Goal: Find contact information: Find contact information

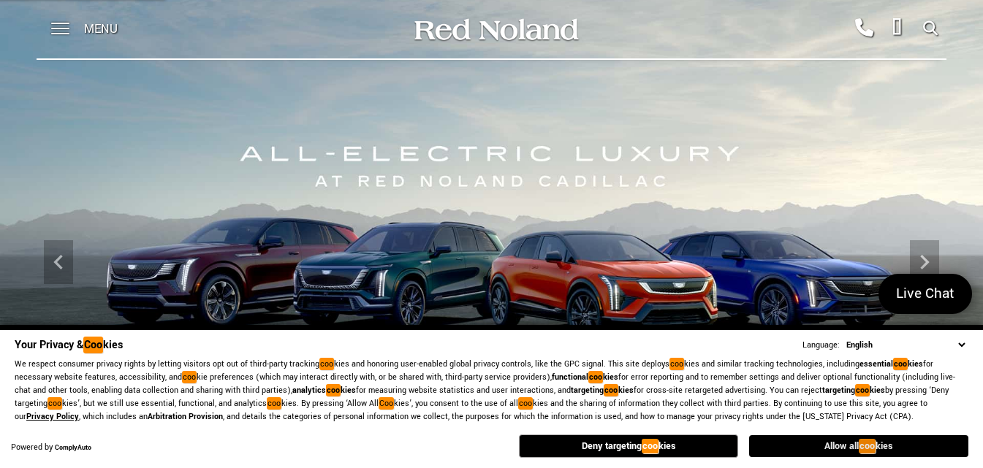
click at [830, 448] on span "Allow all coo kies" at bounding box center [858, 446] width 69 height 10
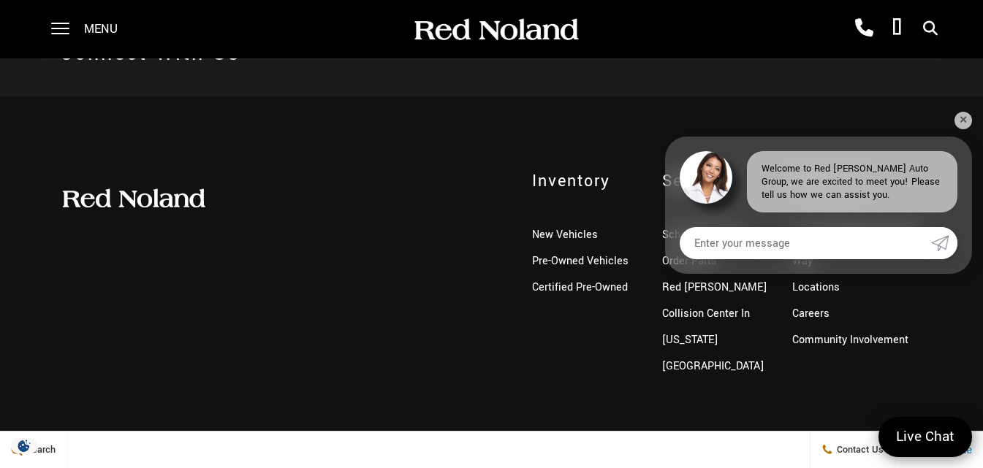
scroll to position [3422, 0]
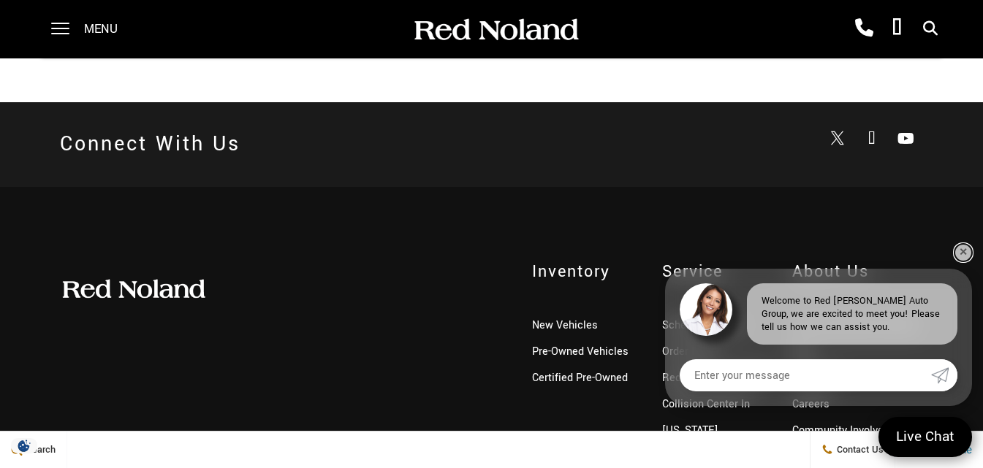
click at [964, 252] on link "✕" at bounding box center [963, 253] width 18 height 18
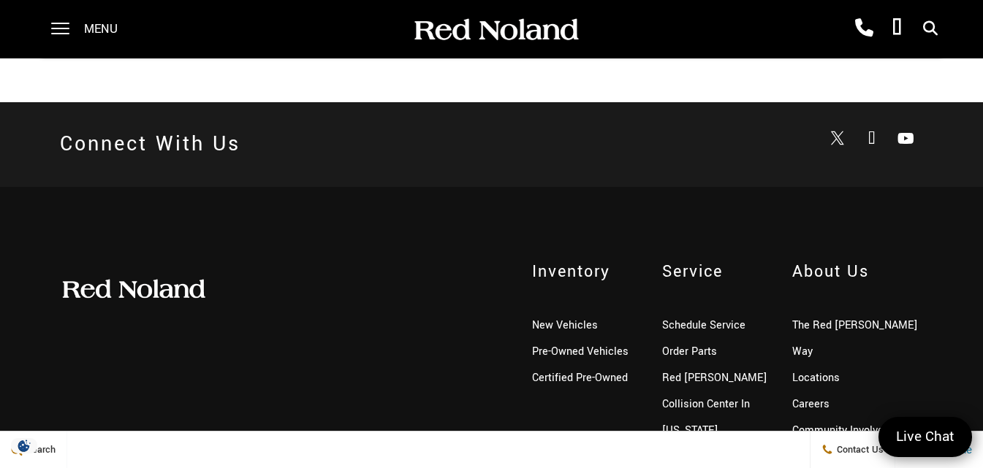
scroll to position [3569, 0]
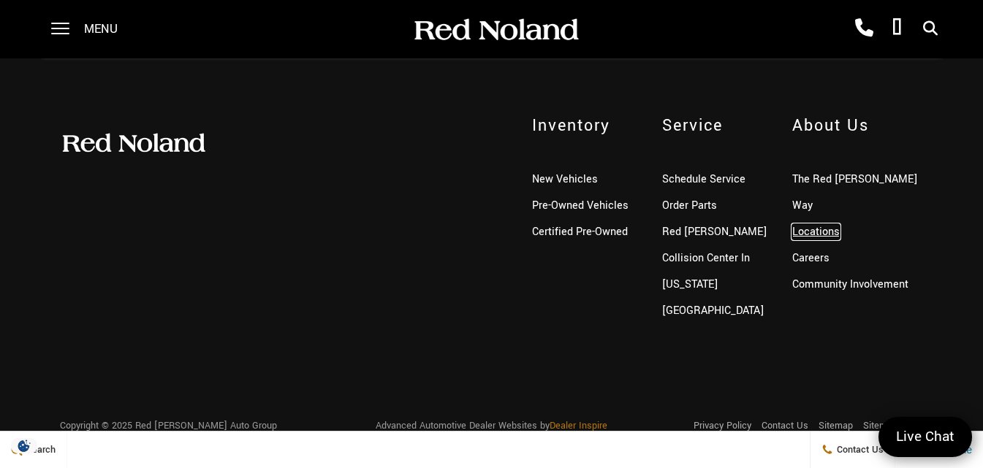
click at [799, 224] on link "Locations" at bounding box center [815, 231] width 47 height 15
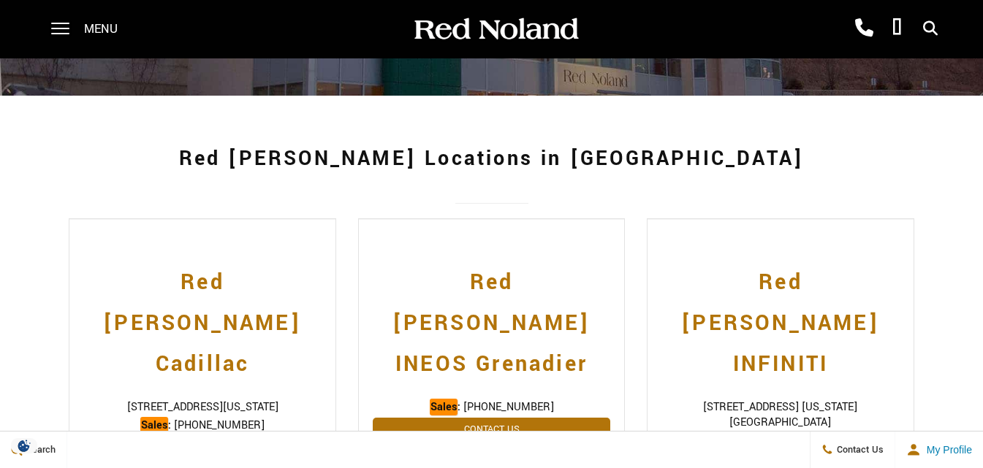
scroll to position [292, 0]
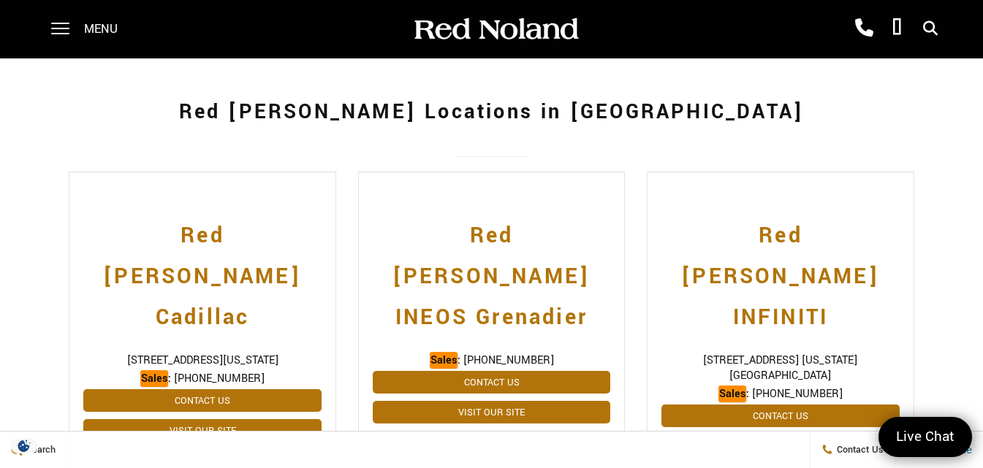
click at [69, 254] on div "Red [PERSON_NAME] Cadillac [STREET_ADDRESS][US_STATE] Sales : [PHONE_NUMBER] Sa…" at bounding box center [202, 305] width 267 height 267
drag, startPoint x: 69, startPoint y: 254, endPoint x: 175, endPoint y: 254, distance: 105.2
click at [175, 254] on div "Red [PERSON_NAME] Cadillac [STREET_ADDRESS][US_STATE] Sales : [PHONE_NUMBER] Sa…" at bounding box center [202, 305] width 267 height 267
copy span "[STREET_ADDRESS]"
click at [191, 353] on span "[STREET_ADDRESS][US_STATE]" at bounding box center [201, 360] width 237 height 15
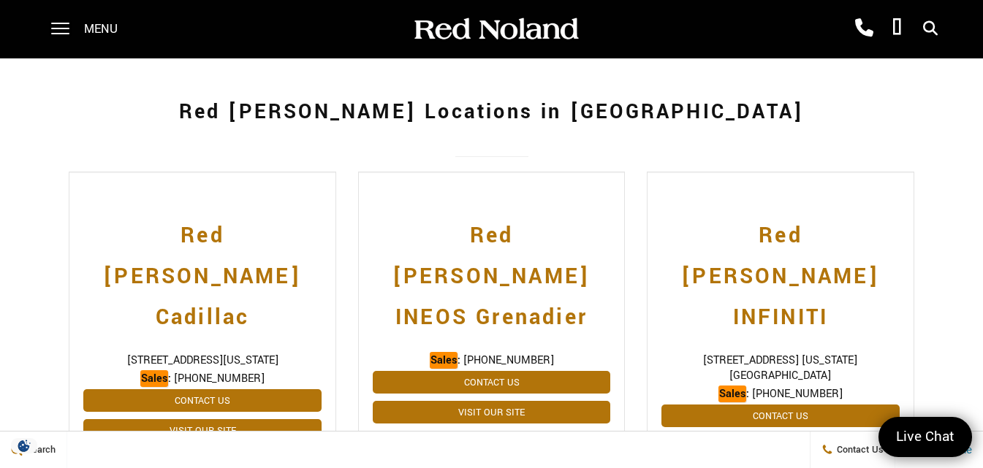
drag, startPoint x: 191, startPoint y: 258, endPoint x: 302, endPoint y: 258, distance: 111.8
click at [302, 353] on span "[STREET_ADDRESS][US_STATE]" at bounding box center [201, 360] width 237 height 15
click at [192, 353] on span "[STREET_ADDRESS][US_STATE]" at bounding box center [201, 360] width 237 height 15
drag, startPoint x: 192, startPoint y: 256, endPoint x: 300, endPoint y: 254, distance: 108.2
click at [300, 250] on div "Red [PERSON_NAME] Cadillac [STREET_ADDRESS][US_STATE] Sales : [PHONE_NUMBER] Sa…" at bounding box center [202, 305] width 267 height 267
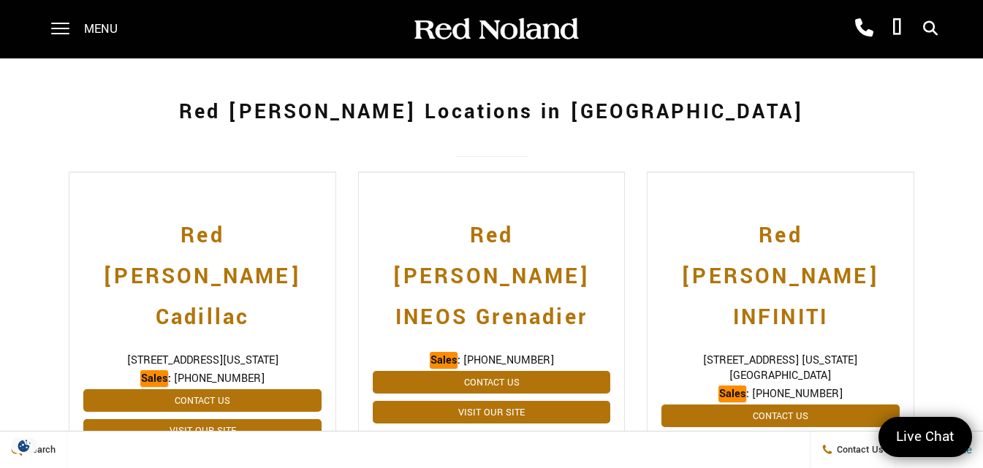
click at [185, 371] on span "[PHONE_NUMBER]" at bounding box center [219, 378] width 91 height 15
drag, startPoint x: 185, startPoint y: 273, endPoint x: 237, endPoint y: 277, distance: 52.0
click at [235, 371] on span "[PHONE_NUMBER]" at bounding box center [219, 378] width 91 height 15
copy span "719) 633-4633"
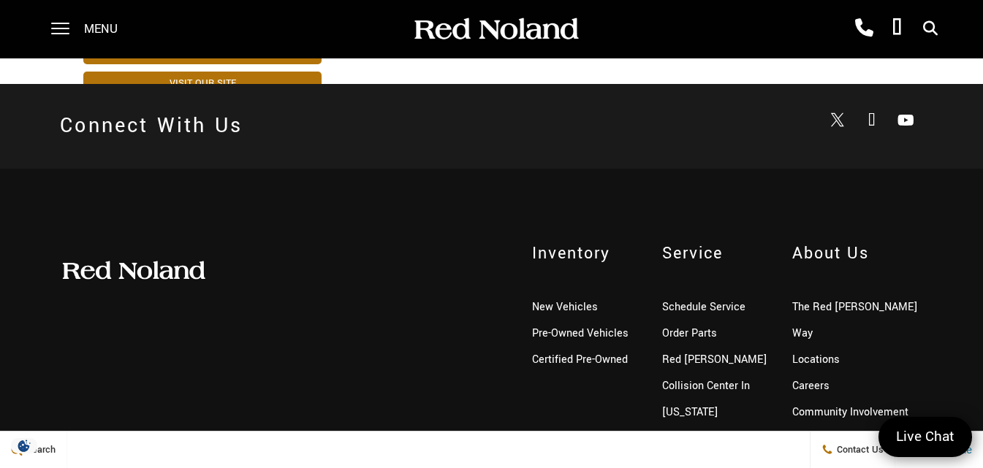
scroll to position [1057, 0]
